Goal: Navigation & Orientation: Find specific page/section

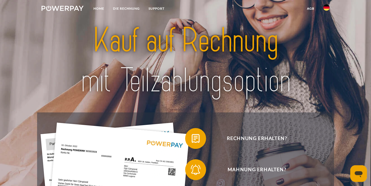
click at [325, 6] on img at bounding box center [326, 7] width 6 height 6
click at [325, 24] on img at bounding box center [326, 24] width 6 height 6
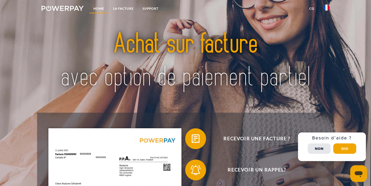
click at [99, 8] on link "Home" at bounding box center [99, 8] width 20 height 9
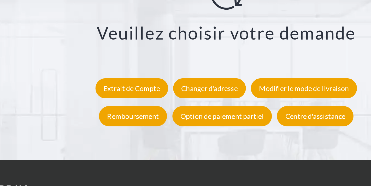
scroll to position [987, 0]
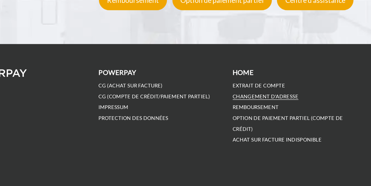
click at [193, 125] on link "Changement d'adresse" at bounding box center [212, 126] width 44 height 4
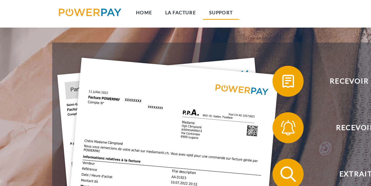
click at [153, 8] on link "Support" at bounding box center [150, 8] width 25 height 9
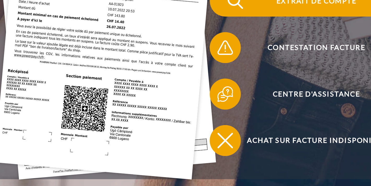
scroll to position [160, 0]
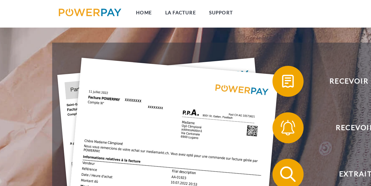
scroll to position [84, 0]
